Goal: Navigation & Orientation: Find specific page/section

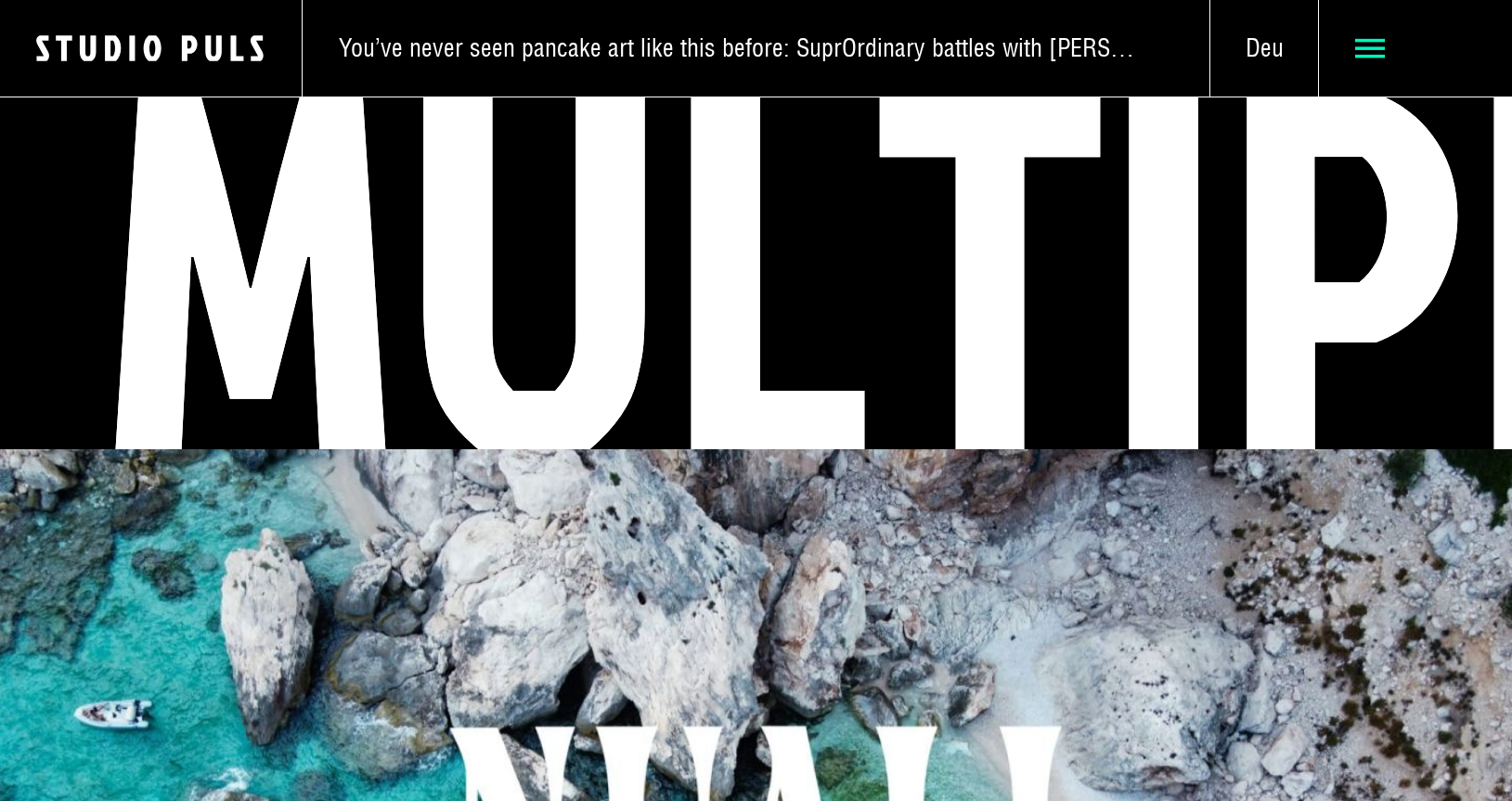
click at [1367, 47] on icon at bounding box center [1370, 48] width 31 height 31
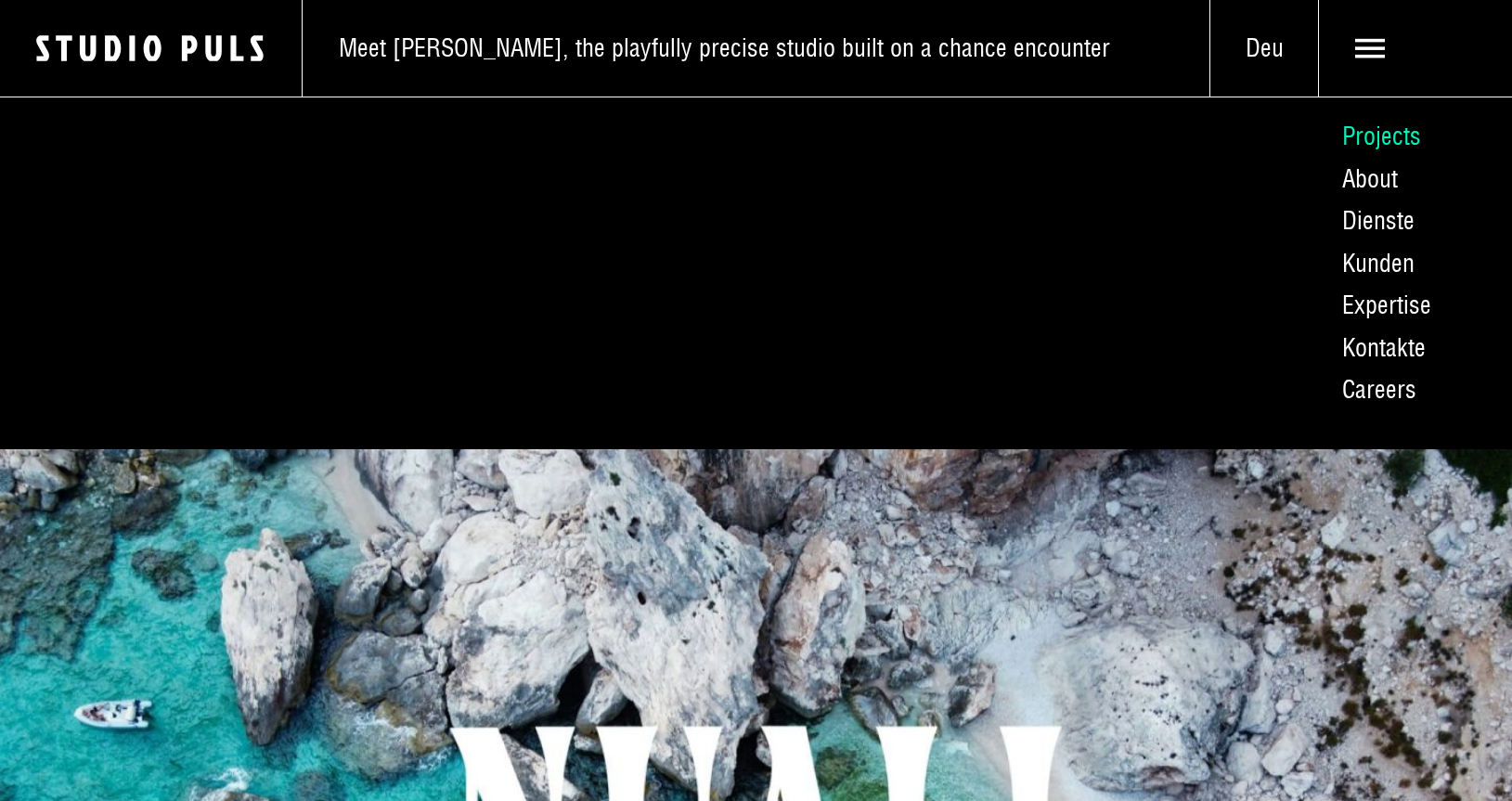
click at [1374, 131] on link "Projects" at bounding box center [1415, 137] width 194 height 43
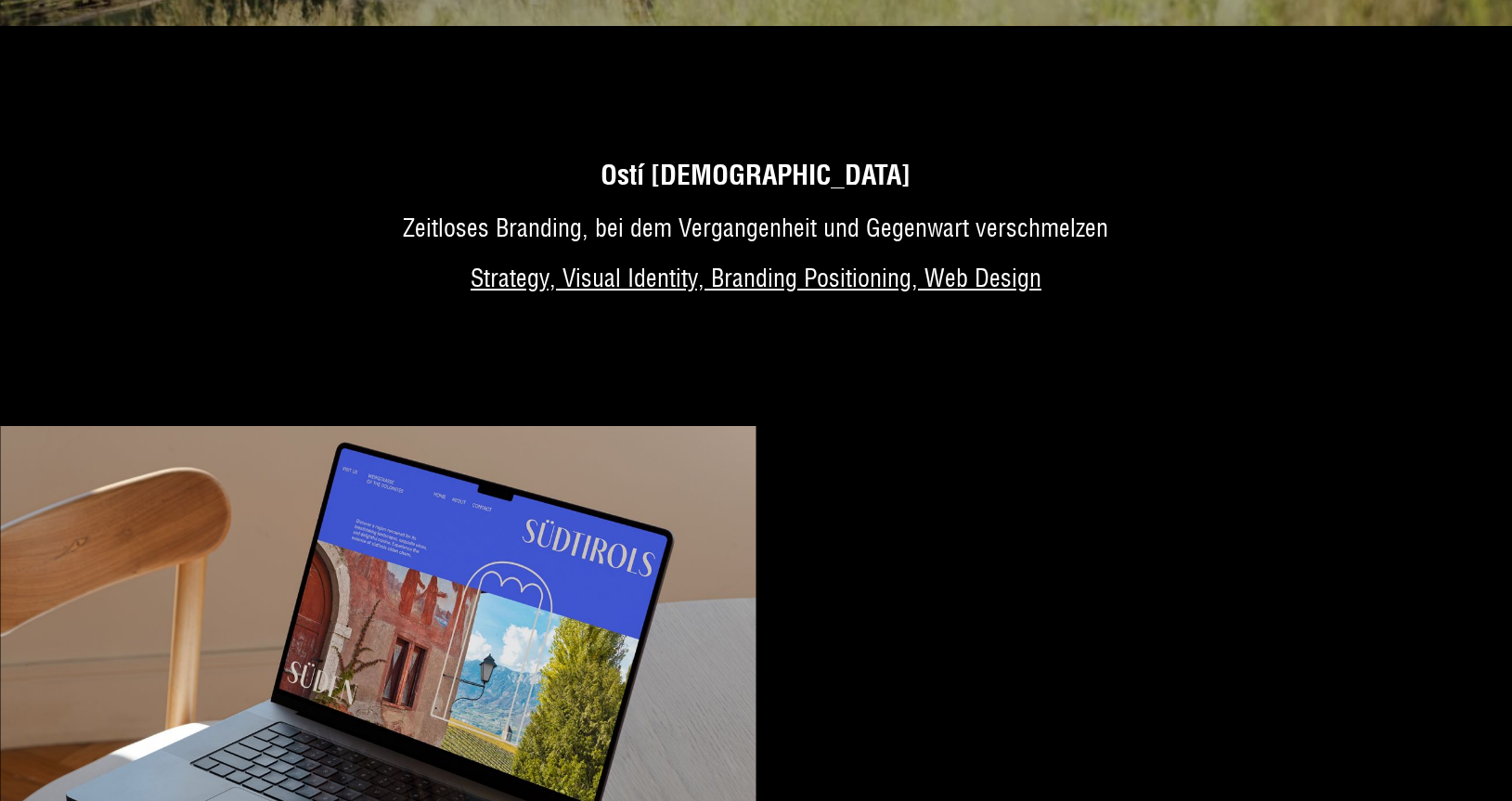
scroll to position [3410, 0]
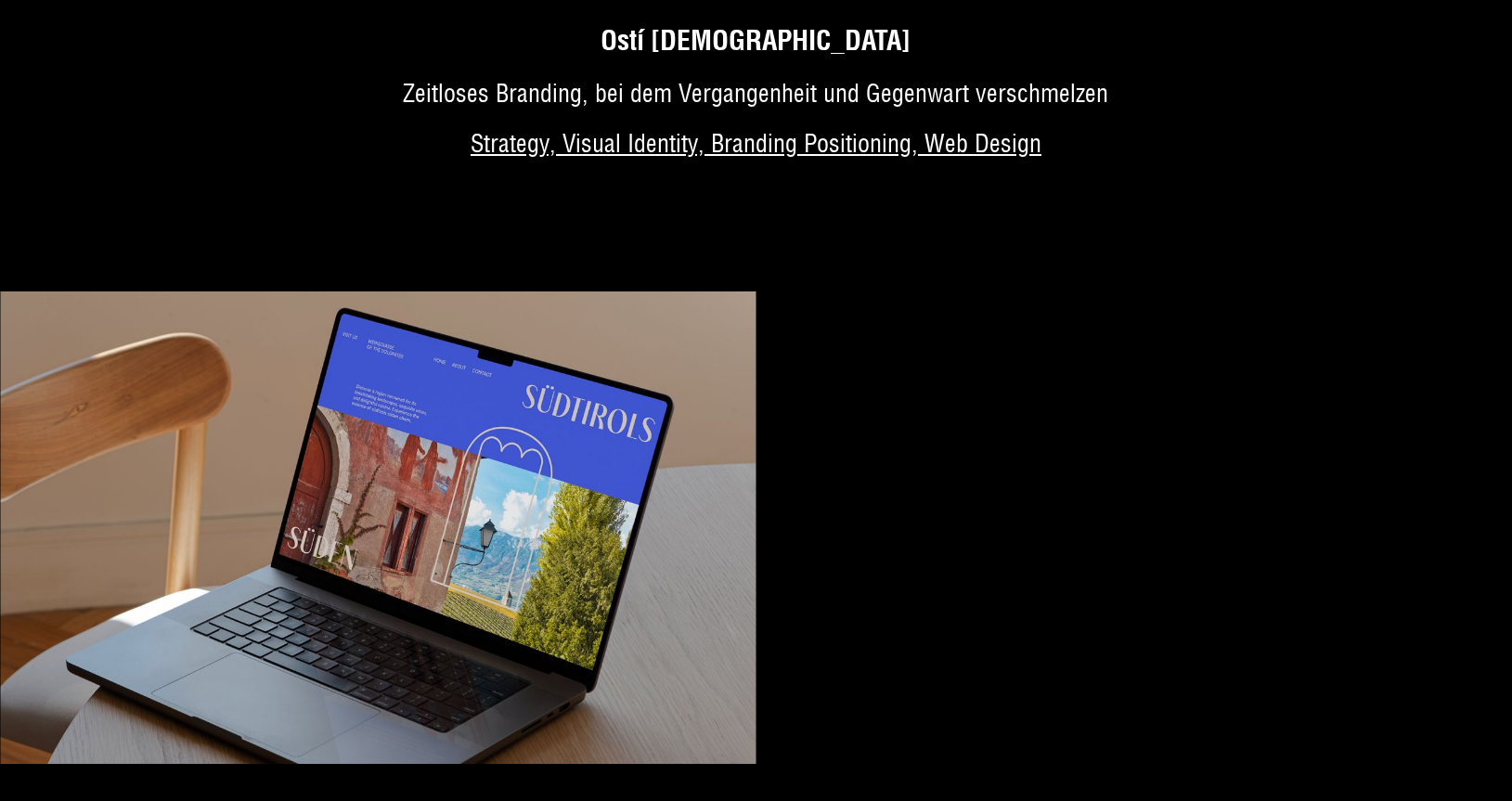
click at [1066, 449] on video "Your browser does not support HTML5 video." at bounding box center [1135, 528] width 757 height 473
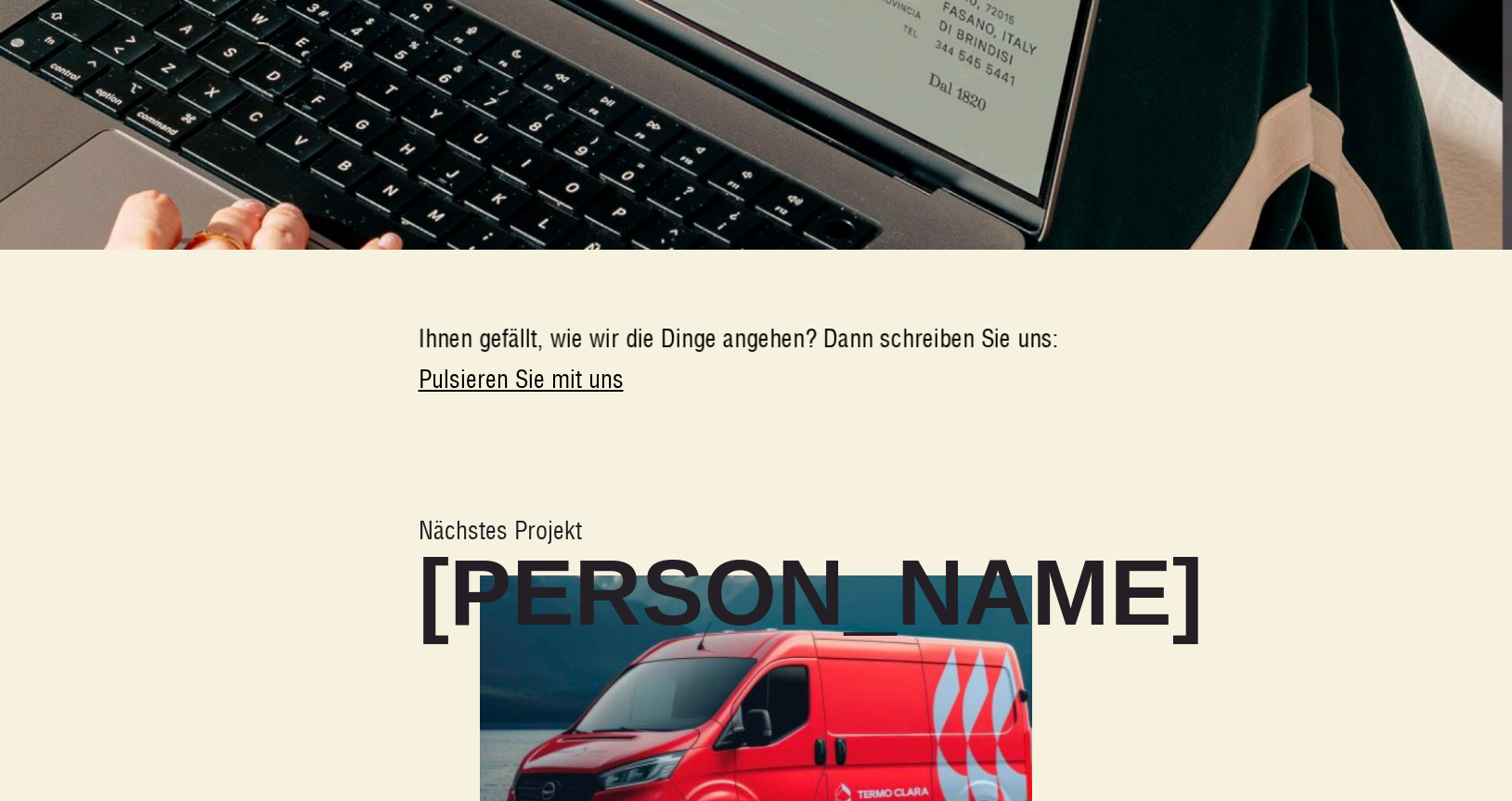
scroll to position [7011, 0]
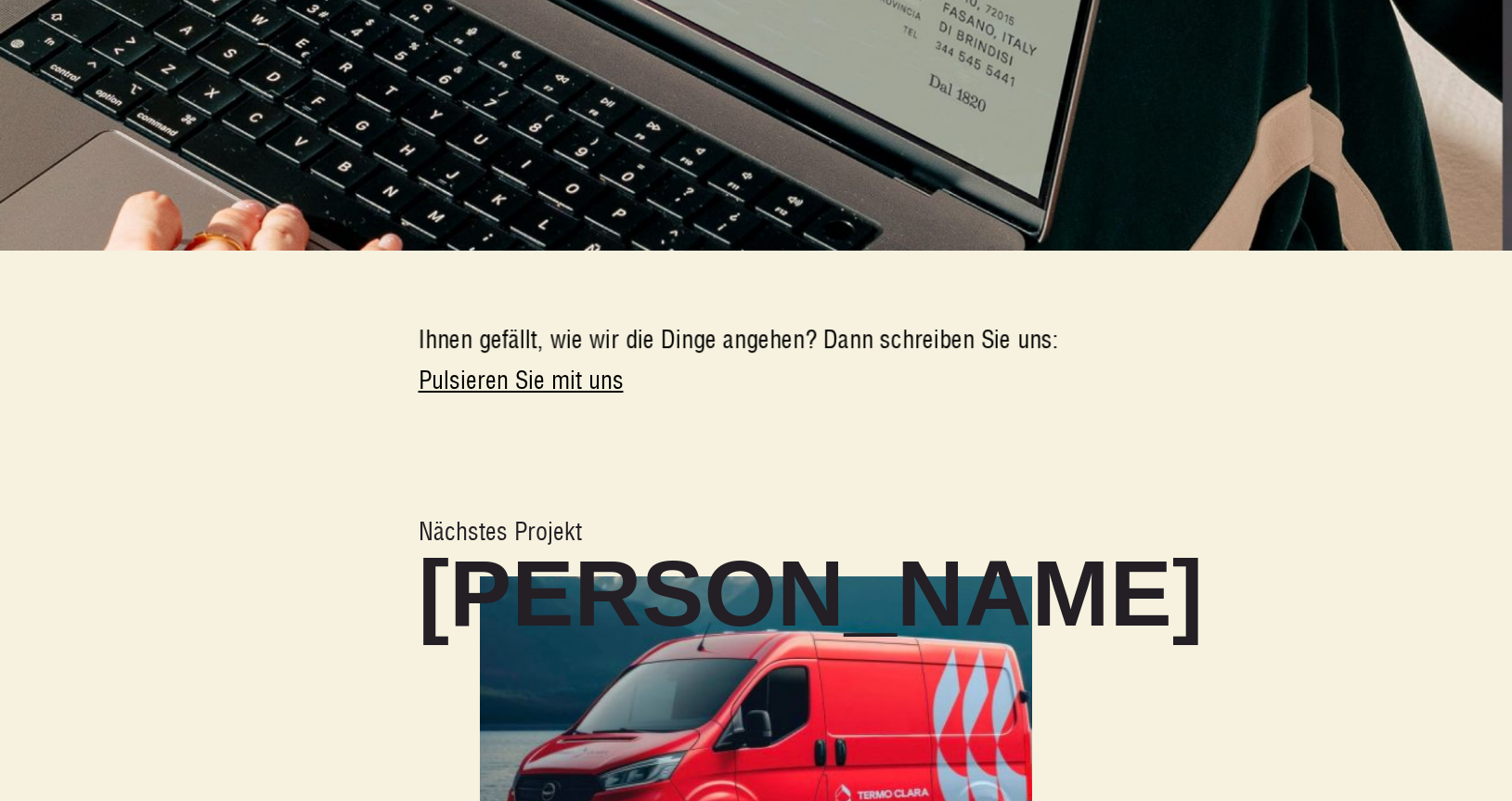
click at [894, 642] on img at bounding box center [756, 735] width 667 height 381
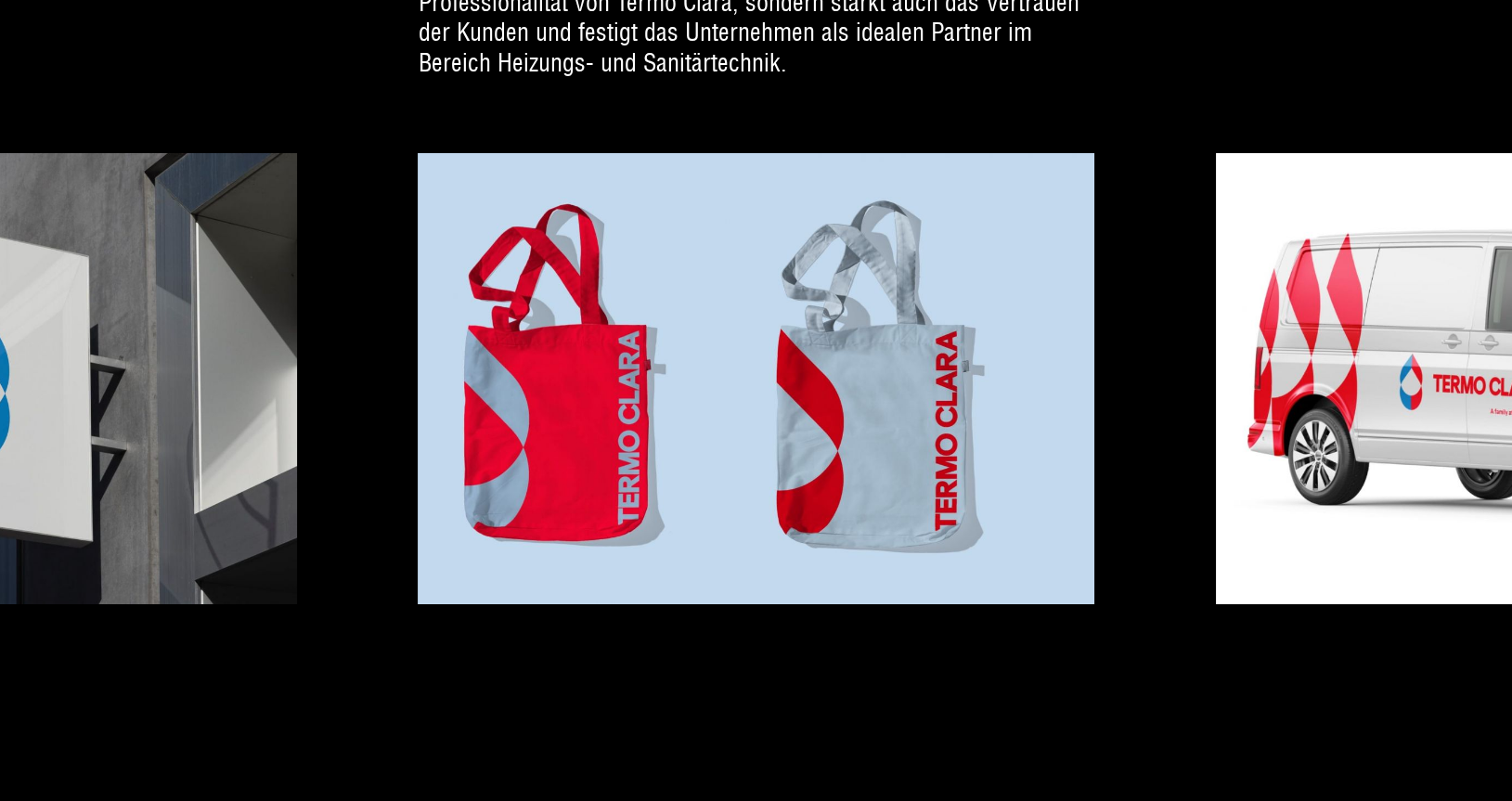
scroll to position [5210, 0]
